Goal: Complete application form

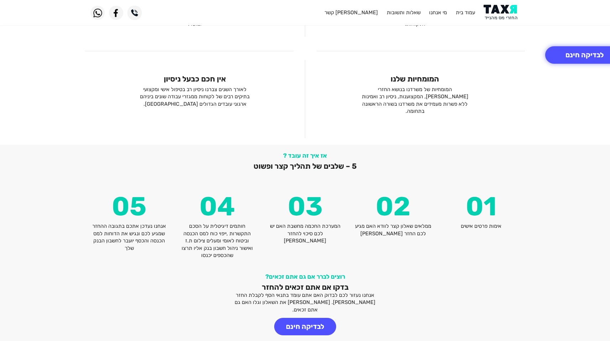
scroll to position [758, 0]
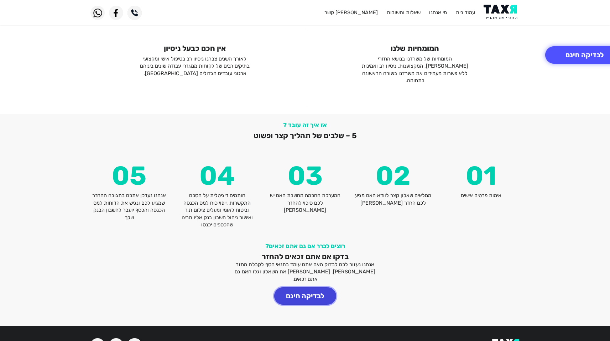
click at [297, 287] on button "לבדיקה חינם" at bounding box center [305, 295] width 62 height 17
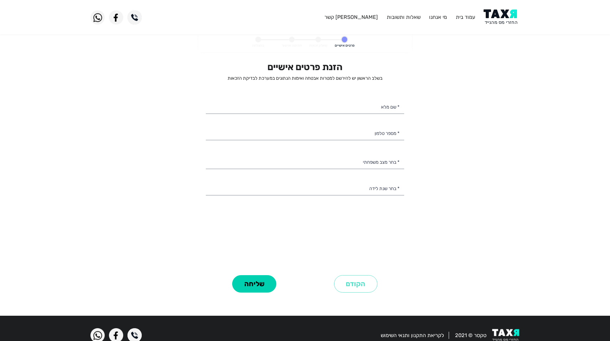
select select
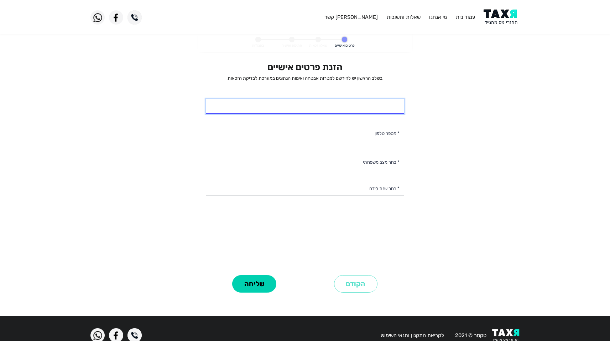
click at [373, 113] on input "* שם מלא" at bounding box center [305, 106] width 198 height 15
type input "[PERSON_NAME]"
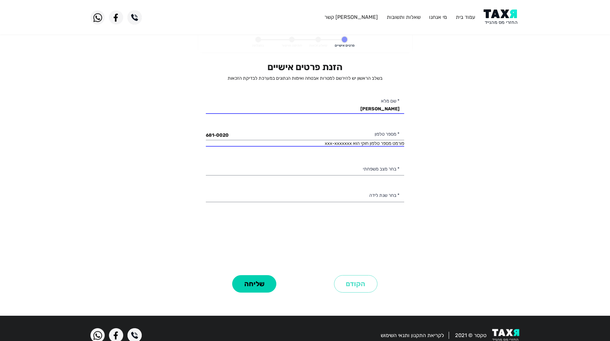
click at [345, 142] on span "פורמט מספר טלפון חוקי הוא xxx-xxxxxxx" at bounding box center [364, 143] width 79 height 5
click at [358, 131] on input "681-0020" at bounding box center [305, 132] width 198 height 15
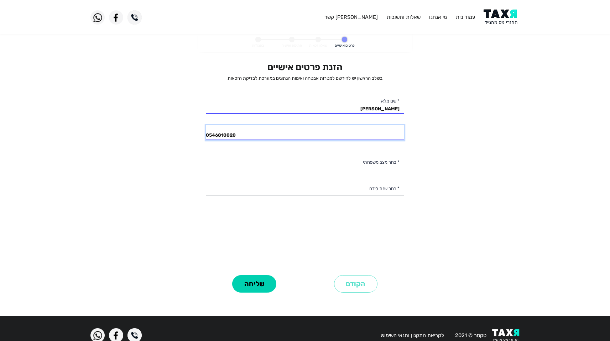
type input "054-6810020"
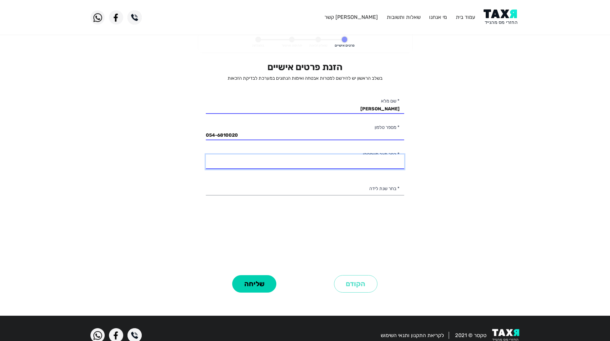
click at [345, 161] on select "רווק/ה נשוי/[PERSON_NAME]/ה אלמן/נה" at bounding box center [305, 162] width 198 height 15
select select "1: Single"
click at [206, 155] on select "רווק/ה נשוי/[PERSON_NAME]/ה אלמן/נה" at bounding box center [305, 162] width 198 height 15
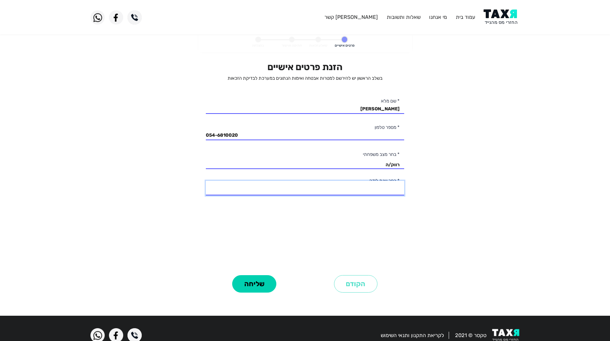
click at [367, 190] on select "2003 2002 2001 2000 1999 1998 1997 1996 1995 1994 1993 1992 1991 1990 1989 1988…" at bounding box center [305, 188] width 198 height 15
select select "1: 2003"
click at [206, 181] on select "2003 2002 2001 2000 1999 1998 1997 1996 1995 1994 1993 1992 1991 1990 1989 1988…" at bounding box center [305, 188] width 198 height 15
click at [427, 218] on personal-details "פרטים אישיים שאלון זכאות חתימה ואישור בהצלחה הזנת פרטים אישיים בשלב הראשון יש ל…" at bounding box center [305, 171] width 610 height 279
click at [395, 195] on span at bounding box center [305, 195] width 198 height 1
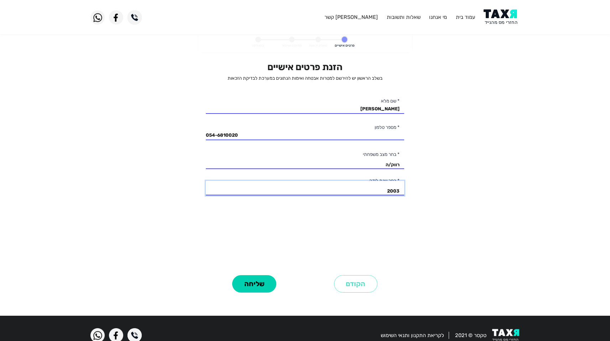
click at [395, 186] on select "2003 2002 2001 2000 1999 1998 1997 1996 1995 1994 1993 1992 1991 1990 1989 1988…" at bounding box center [305, 188] width 198 height 15
click at [323, 254] on div "הזנת פרטים אישיים בשלב הראשון יש להירשם למטרות אבטחה ואימות הנתונים במערכת לבדי…" at bounding box center [305, 168] width 198 height 212
click at [259, 287] on button "שליחה" at bounding box center [254, 283] width 44 height 17
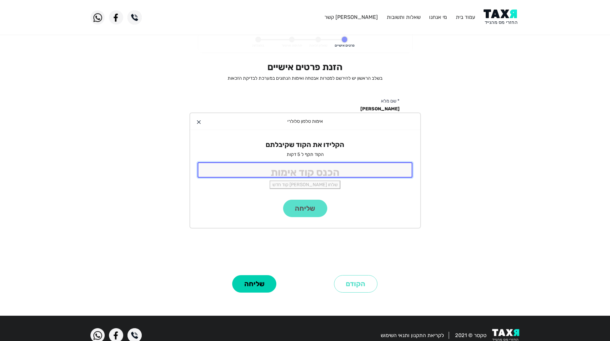
click at [303, 170] on input "tel" at bounding box center [305, 169] width 215 height 15
type input "3015"
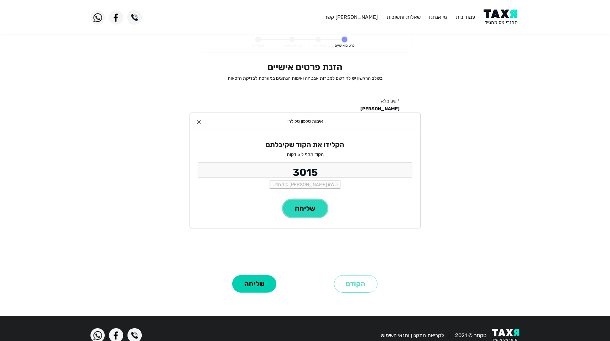
click at [304, 213] on button "שליחה" at bounding box center [305, 208] width 44 height 17
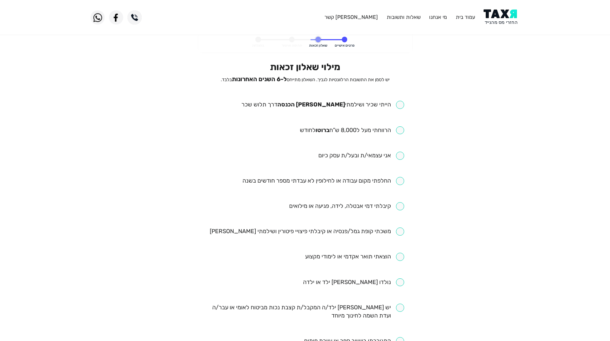
click at [396, 103] on input "checkbox" at bounding box center [322, 105] width 163 height 8
checkbox input "true"
click at [402, 129] on input "checkbox" at bounding box center [352, 130] width 104 height 8
checkbox input "true"
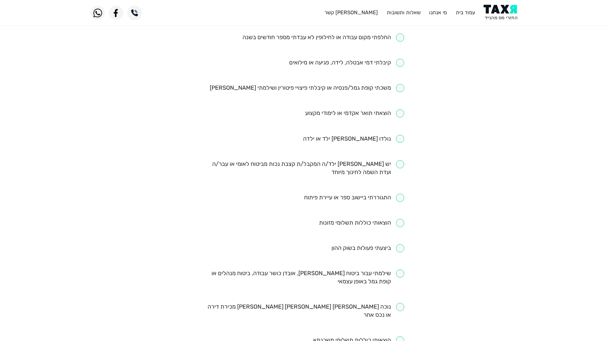
scroll to position [166, 0]
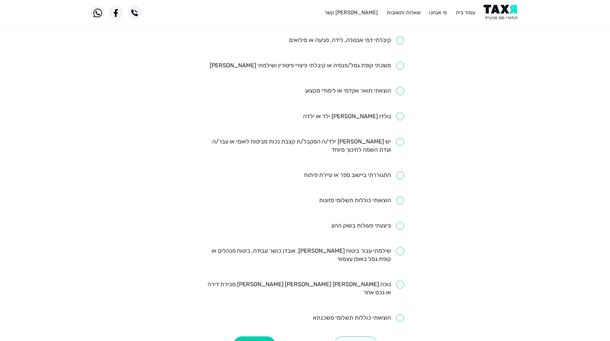
click at [408, 222] on div "מילוי שאלון זכאות יש לסמן את התשובות הרלוונטיות לגביך. השאלון מתייחס ל-6 השנים …" at bounding box center [304, 126] width 209 height 460
click at [400, 226] on input "checkbox" at bounding box center [368, 226] width 73 height 8
checkbox input "true"
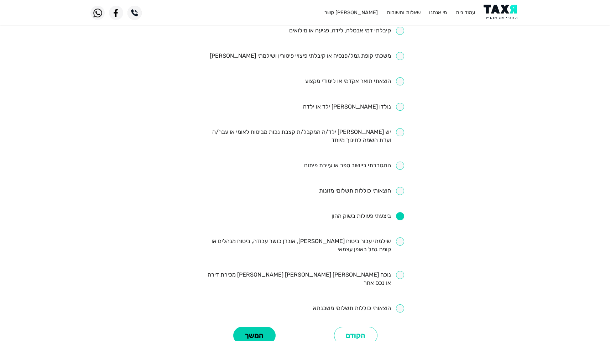
scroll to position [229, 0]
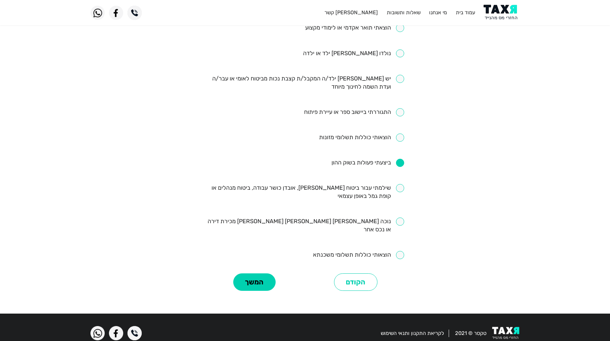
click at [397, 186] on input "checkbox" at bounding box center [305, 192] width 198 height 16
checkbox input "true"
click at [250, 281] on button "המשך" at bounding box center [254, 281] width 42 height 17
